Goal: Transaction & Acquisition: Purchase product/service

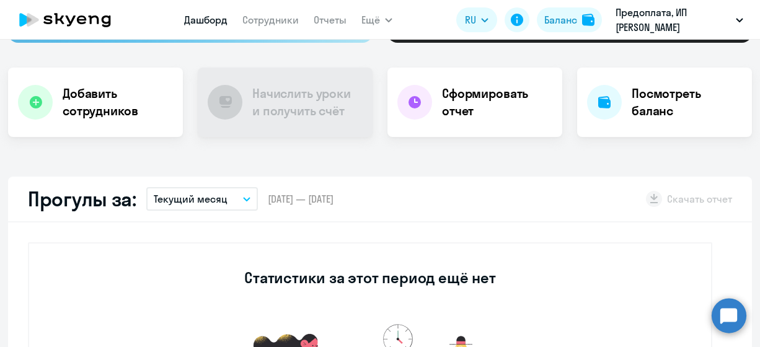
scroll to position [124, 0]
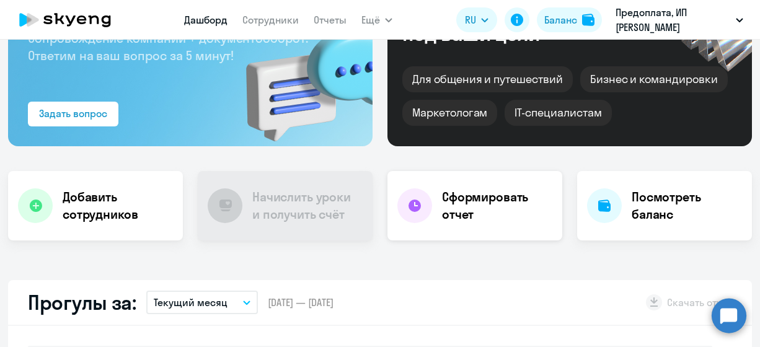
click at [455, 198] on h4 "Сформировать отчет" at bounding box center [497, 205] width 110 height 35
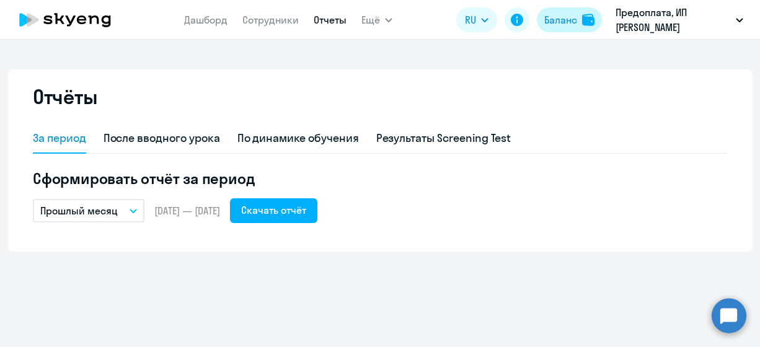
click at [552, 16] on div "Баланс" at bounding box center [560, 19] width 33 height 15
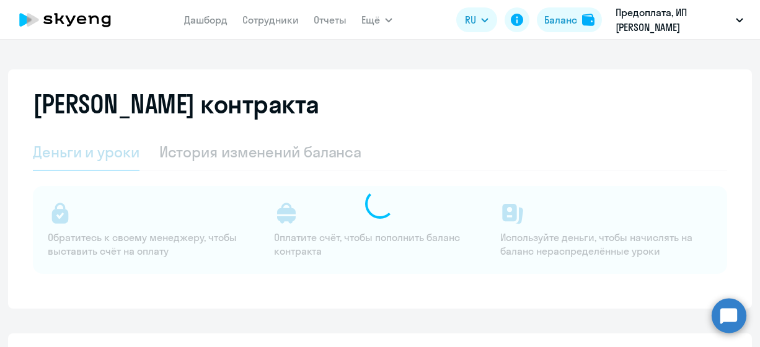
select select "english_adult_not_native_speaker"
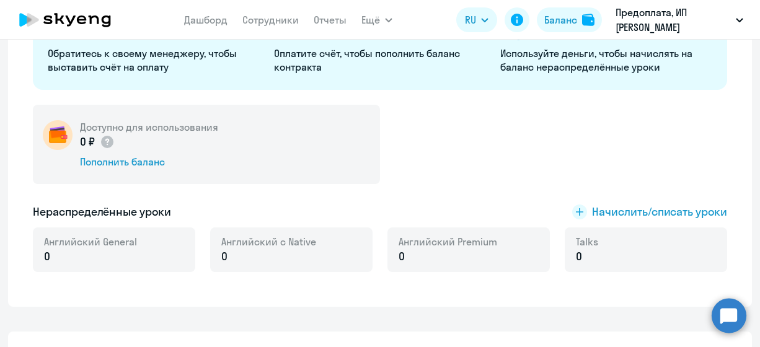
scroll to position [186, 0]
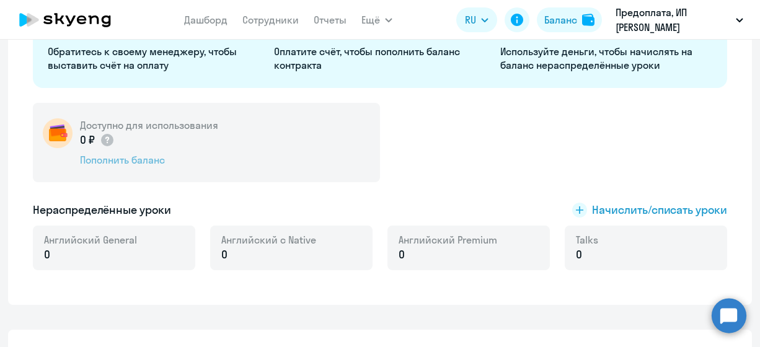
click at [121, 159] on div "Пополнить баланс" at bounding box center [149, 160] width 138 height 14
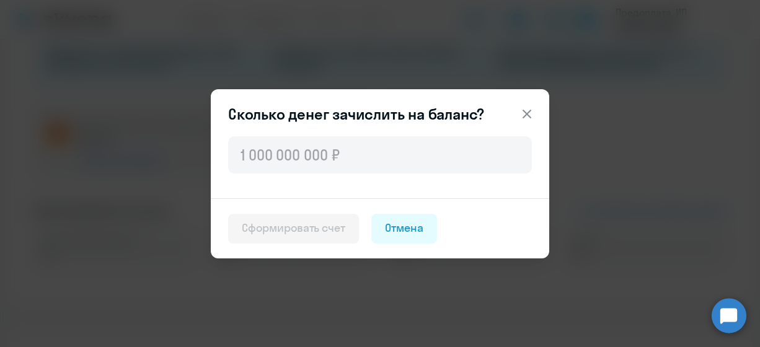
click at [522, 110] on icon at bounding box center [526, 113] width 9 height 9
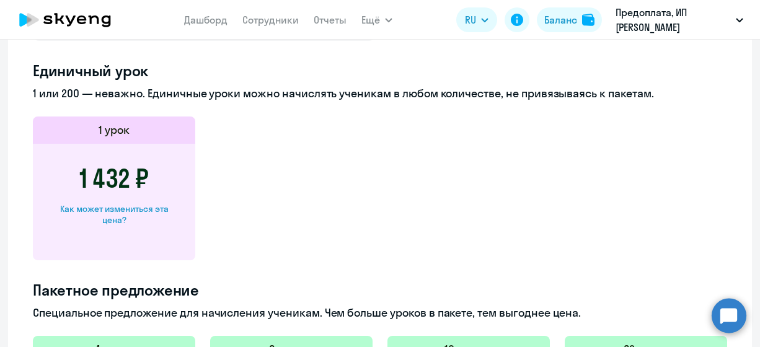
scroll to position [867, 0]
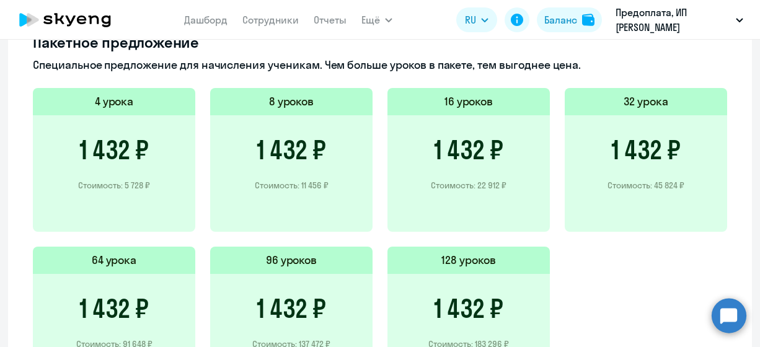
click at [309, 162] on h3 "1 432 ₽" at bounding box center [291, 150] width 69 height 30
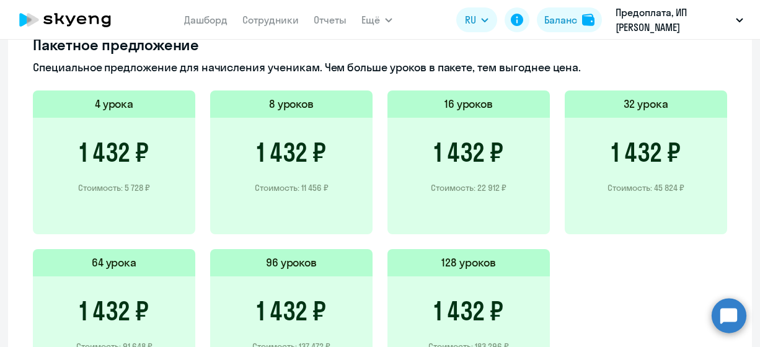
scroll to position [864, 0]
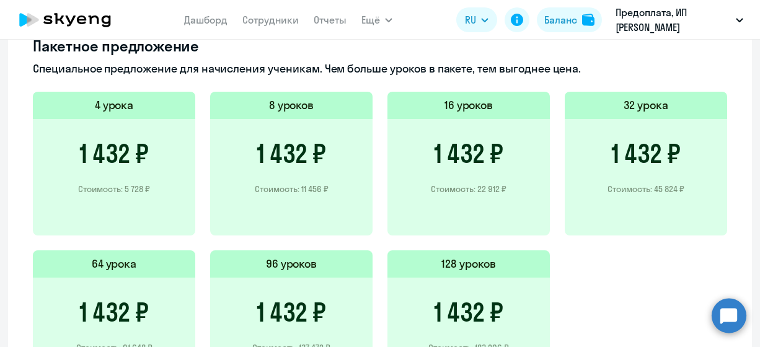
click at [305, 165] on h3 "1 432 ₽" at bounding box center [291, 154] width 69 height 30
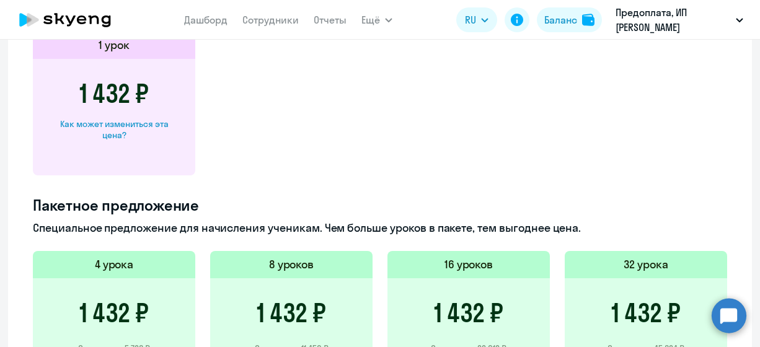
scroll to position [616, 0]
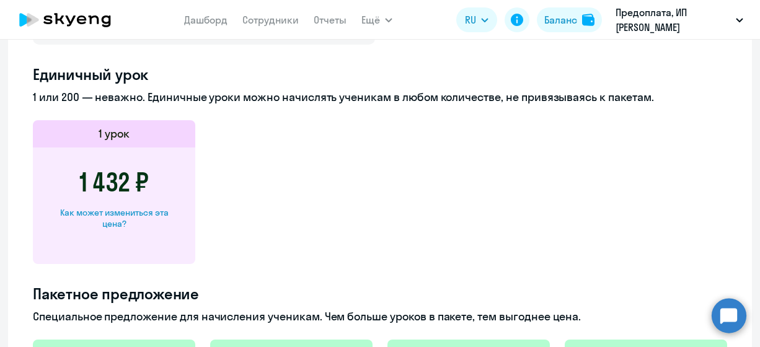
click at [107, 213] on div "Как может измениться эта цена?" at bounding box center [114, 218] width 123 height 22
select select "english_adult_not_native_speaker"
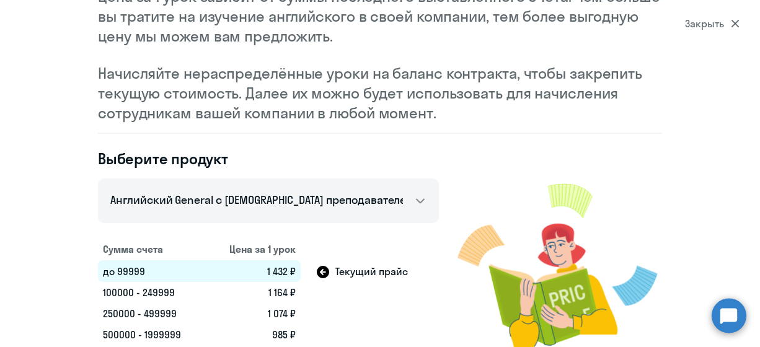
scroll to position [159, 0]
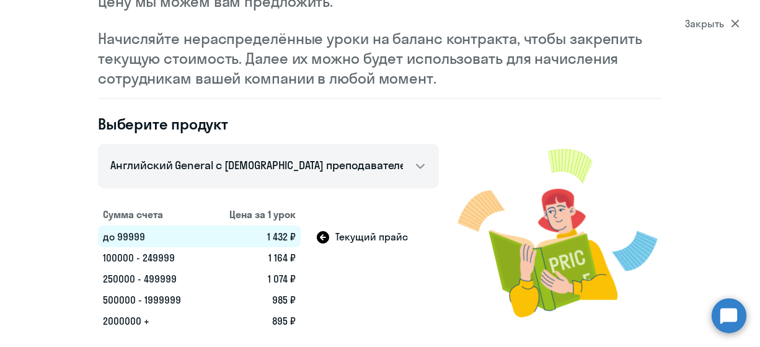
click at [186, 260] on td "100000 - 249999" at bounding box center [152, 257] width 108 height 21
click at [143, 258] on td "100000 - 249999" at bounding box center [152, 257] width 108 height 21
drag, startPoint x: 123, startPoint y: 235, endPoint x: 144, endPoint y: 234, distance: 21.1
click at [144, 234] on td "до 99999" at bounding box center [152, 237] width 108 height 22
drag, startPoint x: 289, startPoint y: 255, endPoint x: 257, endPoint y: 257, distance: 32.3
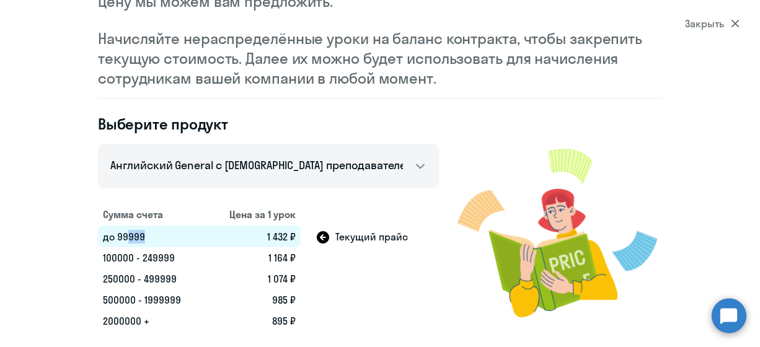
click at [257, 257] on td "1 164 ₽" at bounding box center [253, 257] width 94 height 21
click at [318, 236] on icon at bounding box center [323, 237] width 12 height 12
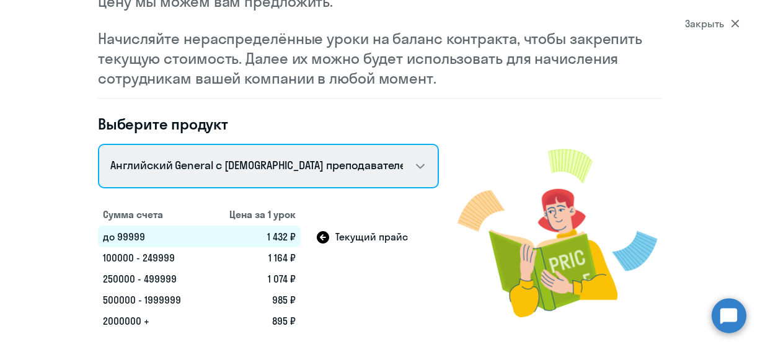
click at [371, 169] on select "Talks 15 минутные разговоры на английском Английский General с русскоговорящим …" at bounding box center [268, 166] width 341 height 45
click at [98, 144] on select "Talks 15 минутные разговоры на английском Английский General с русскоговорящим …" at bounding box center [268, 166] width 341 height 45
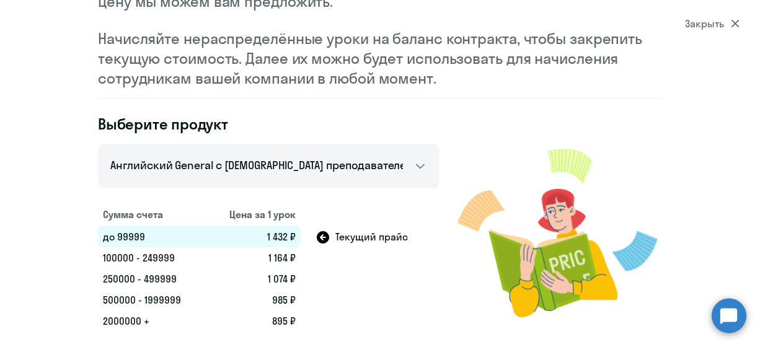
click at [525, 172] on img at bounding box center [559, 233] width 204 height 198
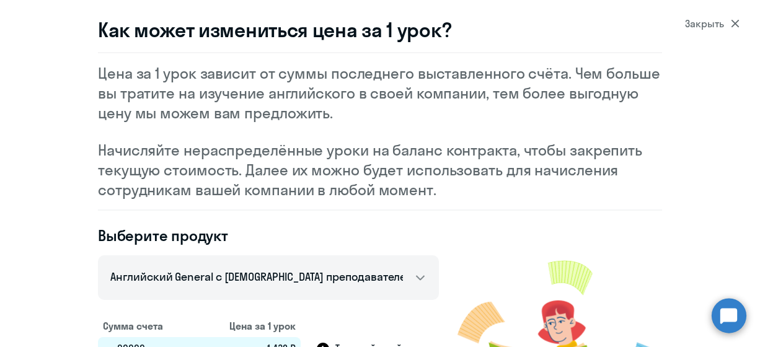
scroll to position [0, 0]
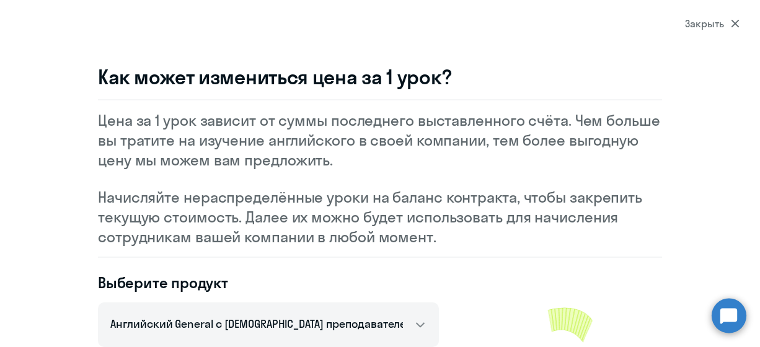
click at [726, 19] on div "Закрыть" at bounding box center [712, 23] width 55 height 15
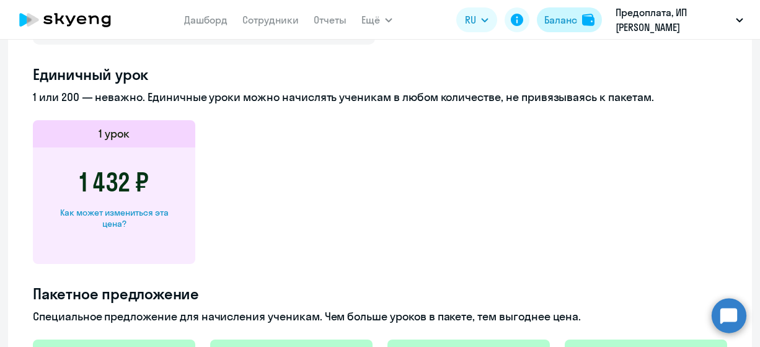
click at [577, 18] on div "Баланс" at bounding box center [560, 19] width 33 height 15
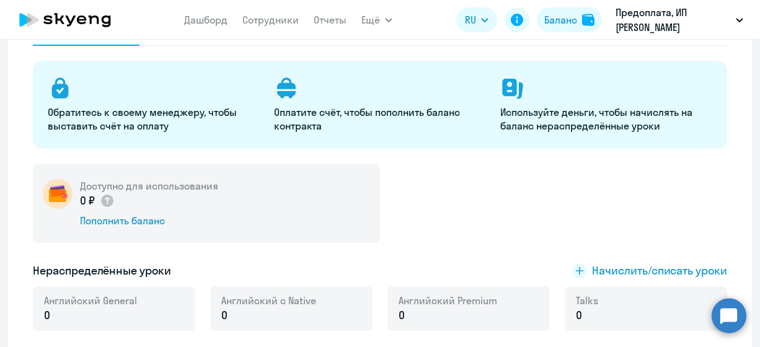
scroll to position [120, 0]
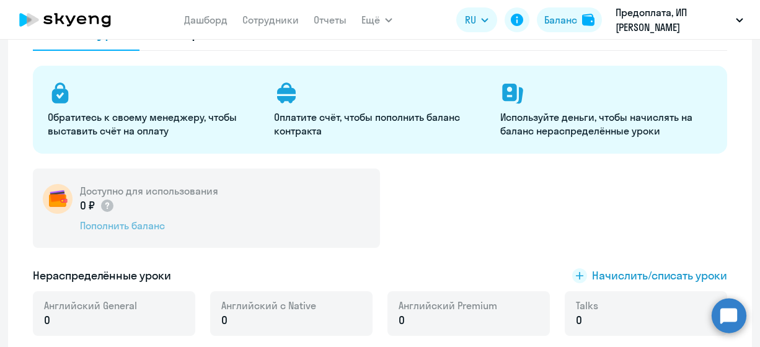
click at [102, 224] on div "Пополнить баланс" at bounding box center [149, 226] width 138 height 14
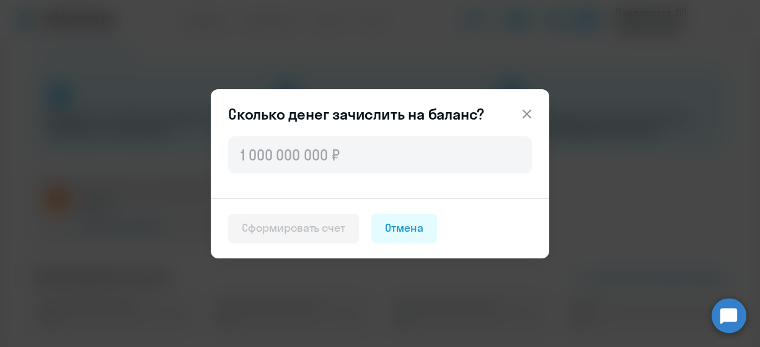
click at [525, 118] on icon at bounding box center [526, 114] width 15 height 15
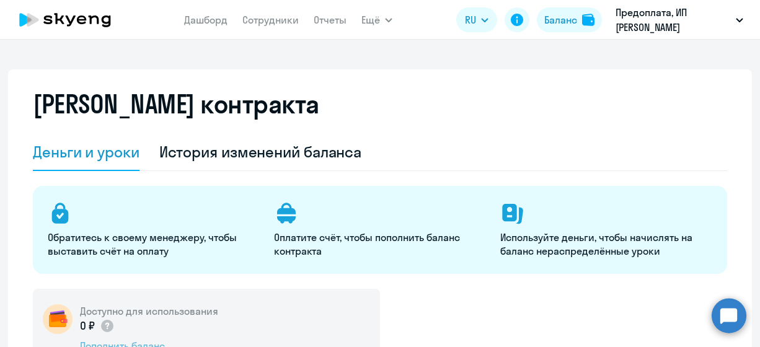
scroll to position [62, 0]
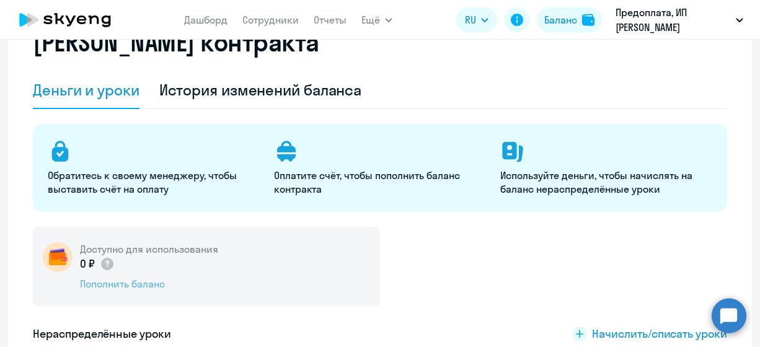
click at [132, 281] on div "Пополнить баланс" at bounding box center [149, 284] width 138 height 14
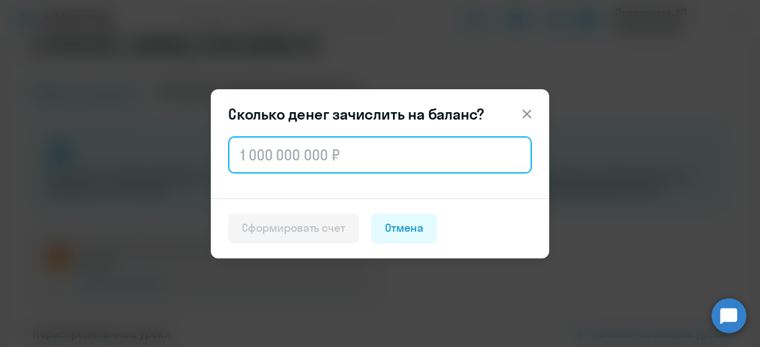
click at [359, 159] on input "text" at bounding box center [380, 154] width 304 height 37
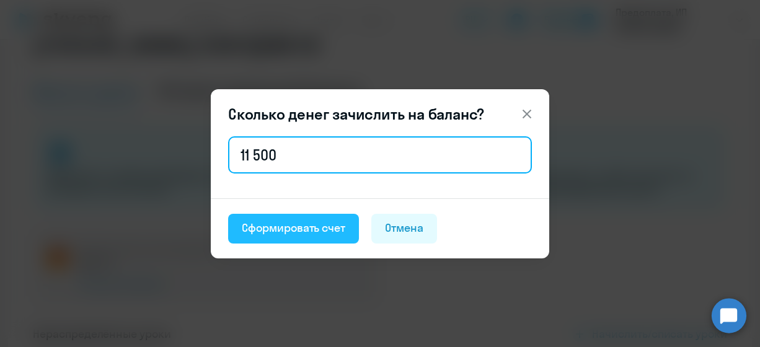
type input "11 500"
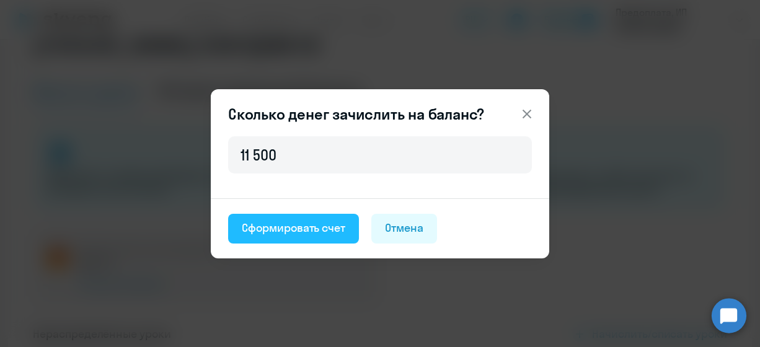
click at [265, 218] on button "Сформировать счет" at bounding box center [293, 229] width 131 height 30
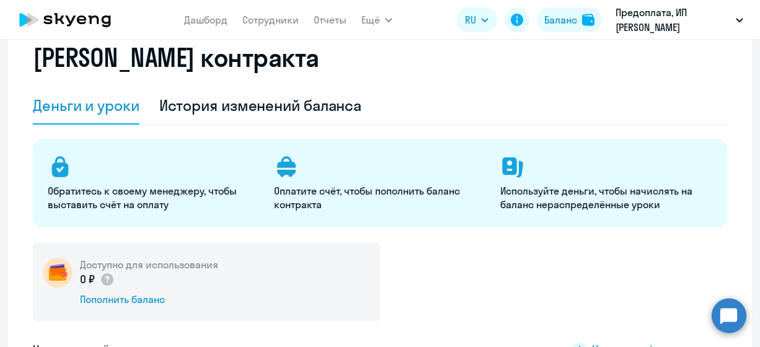
scroll to position [124, 0]
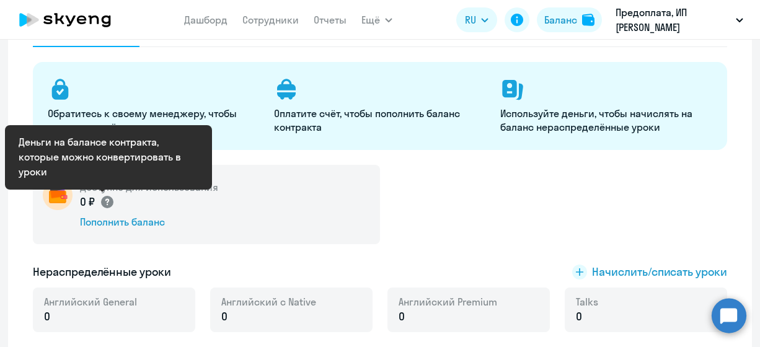
click at [105, 199] on circle at bounding box center [107, 202] width 12 height 12
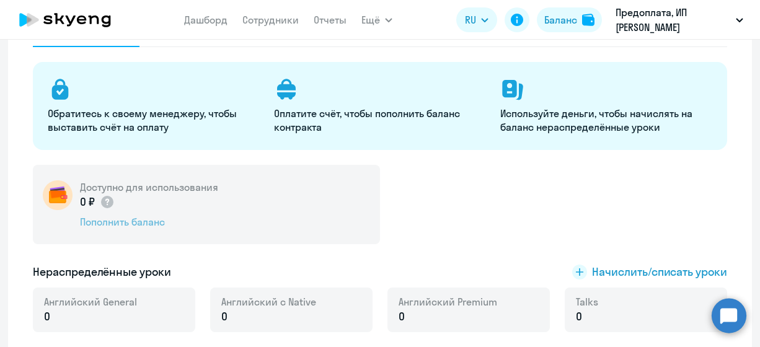
click at [118, 222] on div "Пополнить баланс" at bounding box center [149, 222] width 138 height 14
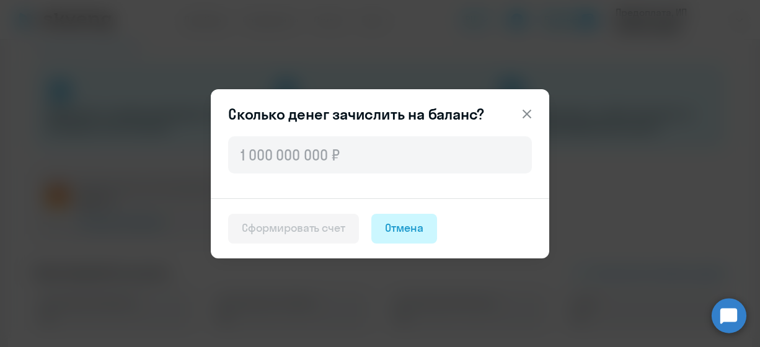
click at [400, 232] on div "Отмена" at bounding box center [404, 228] width 38 height 16
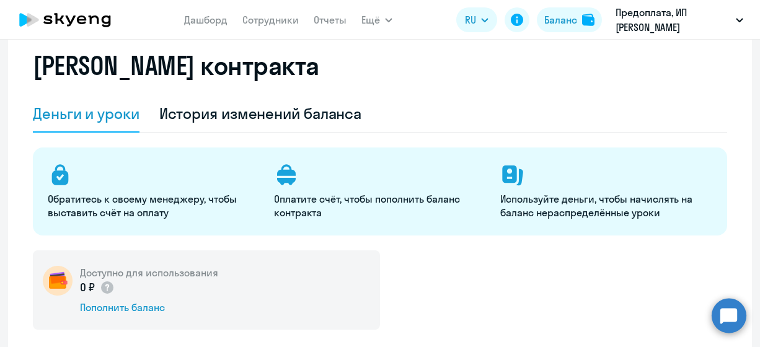
scroll to position [0, 0]
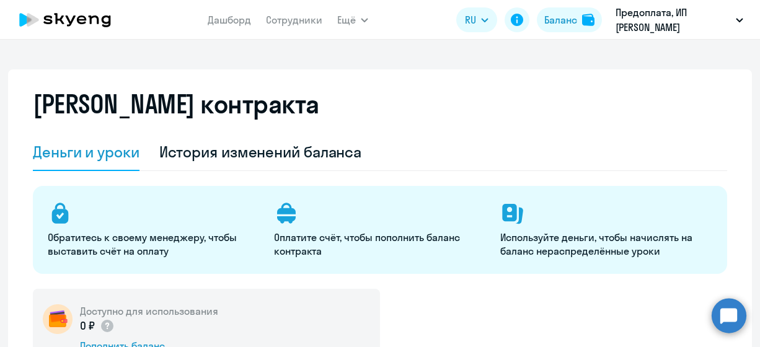
select select "english_adult_not_native_speaker"
click at [729, 317] on circle at bounding box center [728, 315] width 35 height 35
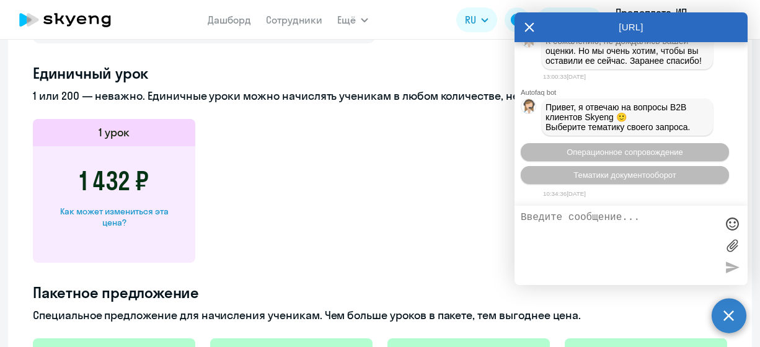
scroll to position [616, 0]
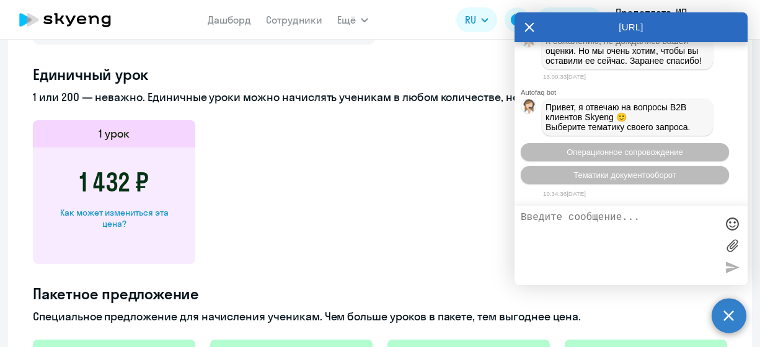
click at [311, 191] on app-price-card "1 урок 1 432 ₽ Как может измениться эта цена?" at bounding box center [380, 192] width 694 height 144
click at [531, 22] on icon at bounding box center [529, 27] width 10 height 30
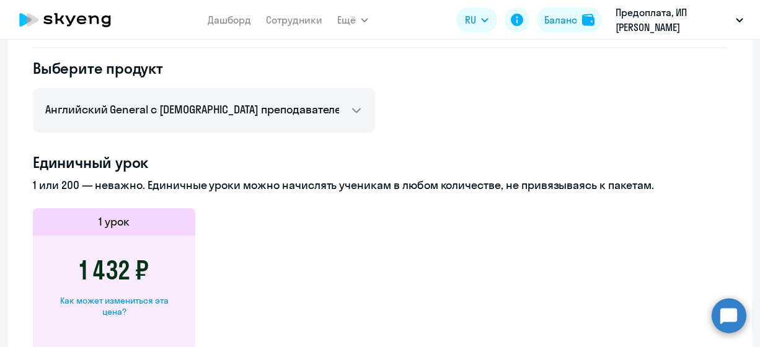
scroll to position [554, 0]
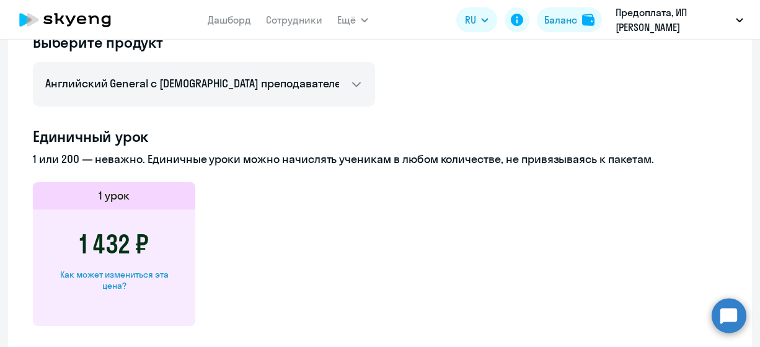
click at [136, 270] on div "Как может измениться эта цена?" at bounding box center [114, 280] width 123 height 22
select select "english_adult_not_native_speaker"
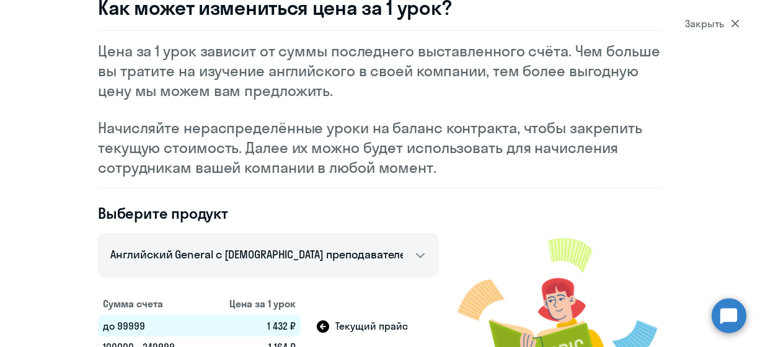
scroll to position [159, 0]
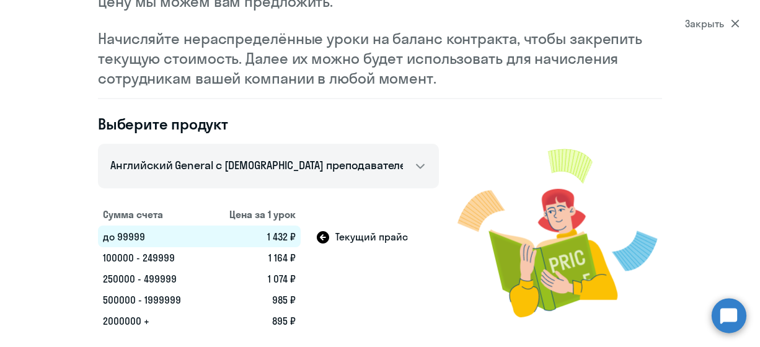
click at [115, 237] on td "до 99999" at bounding box center [152, 237] width 108 height 22
click at [133, 232] on td "до 99999" at bounding box center [152, 237] width 108 height 22
click at [711, 20] on div "Закрыть" at bounding box center [712, 23] width 55 height 15
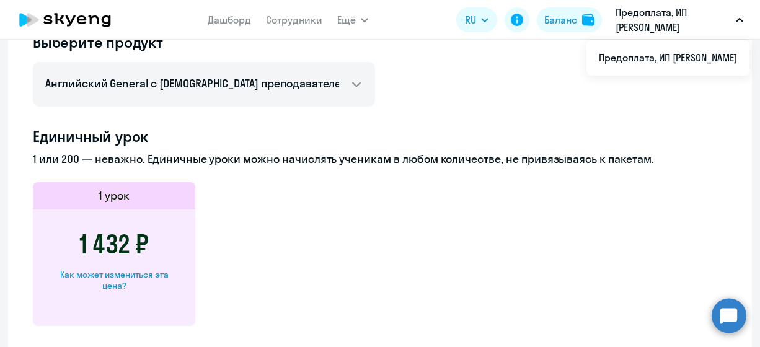
click at [714, 18] on p "Предоплата, ИП [PERSON_NAME]" at bounding box center [672, 20] width 115 height 30
click at [693, 17] on p "Предоплата, ИП [PERSON_NAME]" at bounding box center [672, 20] width 115 height 30
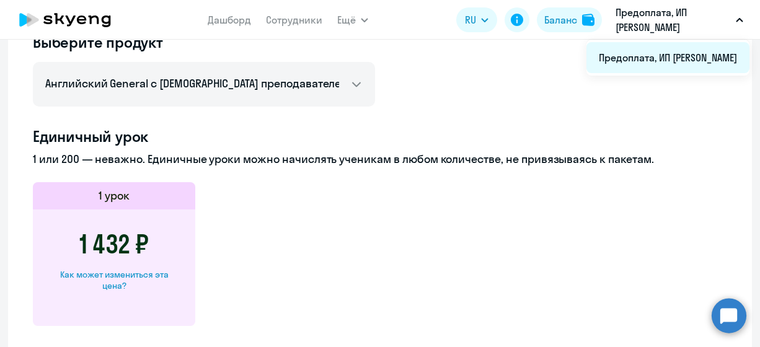
click at [593, 56] on li "Предоплата, ИП [PERSON_NAME]" at bounding box center [667, 57] width 163 height 31
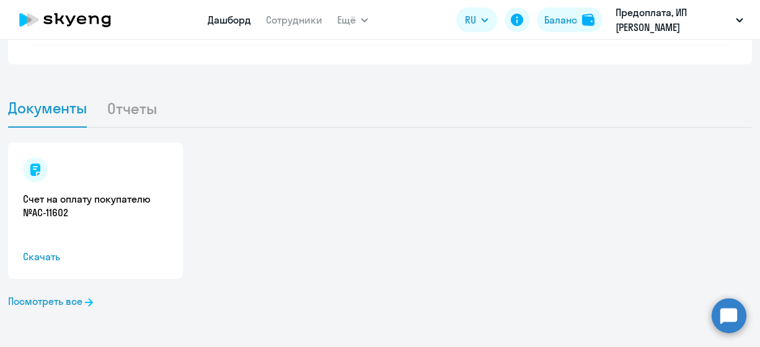
scroll to position [1268, 0]
click at [23, 258] on span "Скачать" at bounding box center [95, 255] width 145 height 15
